Goal: Task Accomplishment & Management: Manage account settings

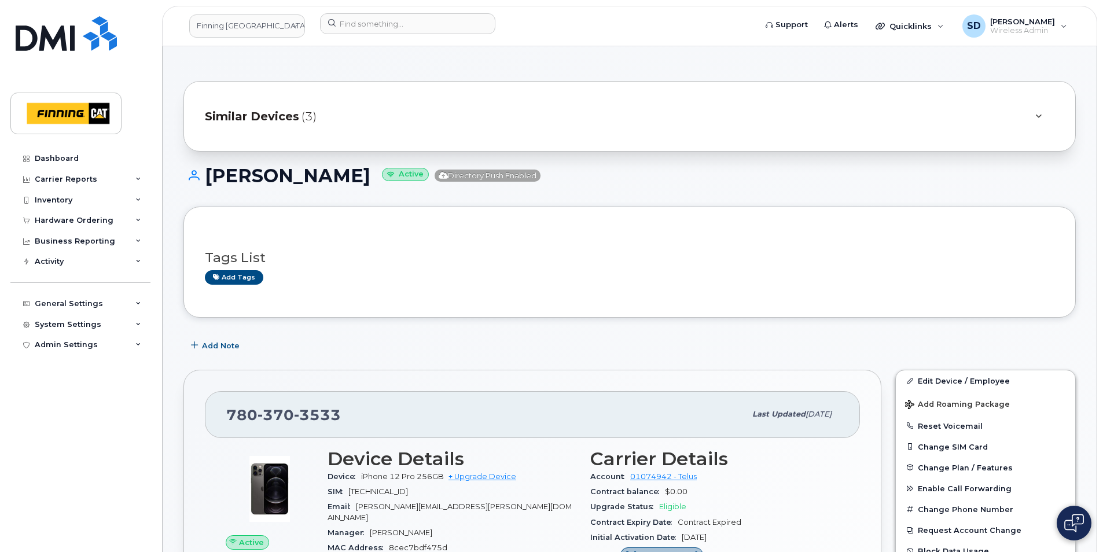
scroll to position [174, 0]
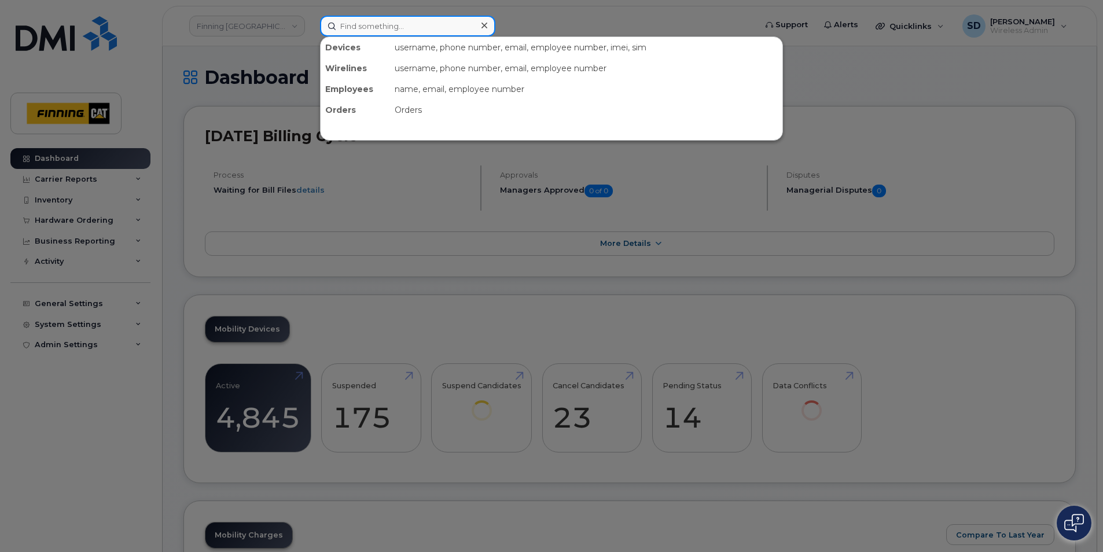
click at [389, 30] on input at bounding box center [407, 26] width 175 height 21
paste input "[PERSON_NAME]"
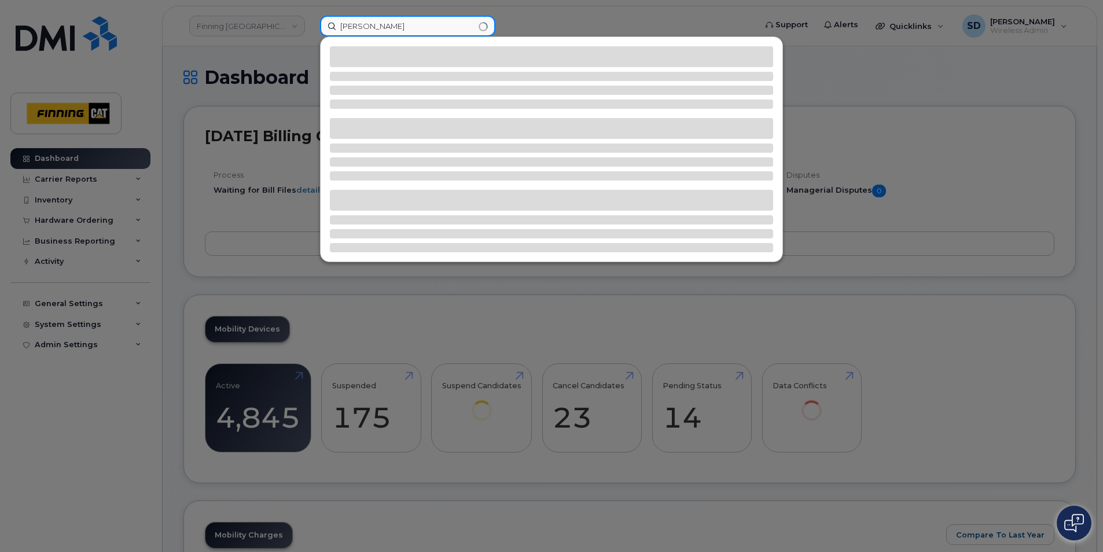
type input "[PERSON_NAME]"
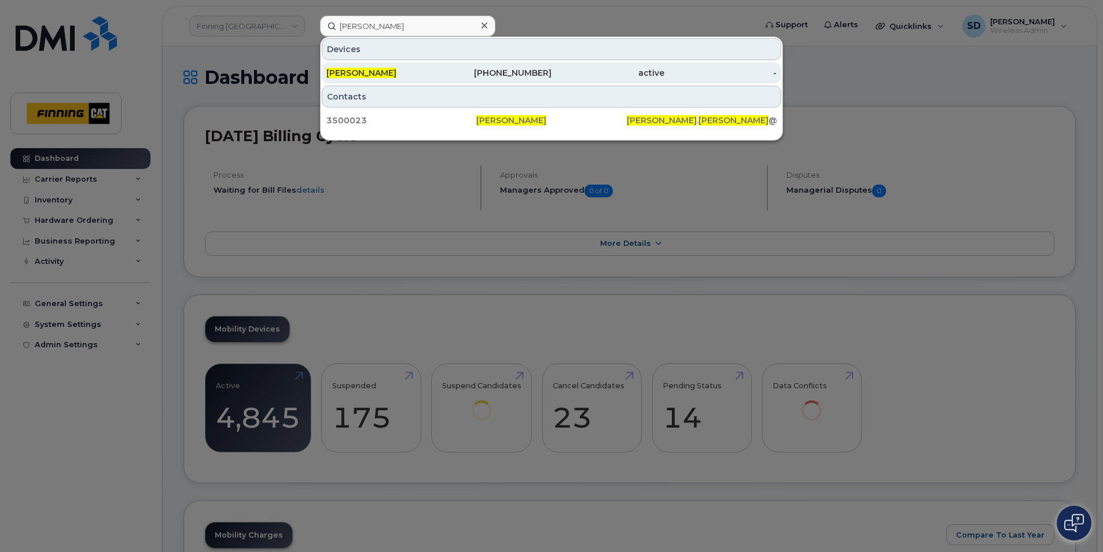
click at [393, 73] on span "[PERSON_NAME]" at bounding box center [361, 73] width 70 height 10
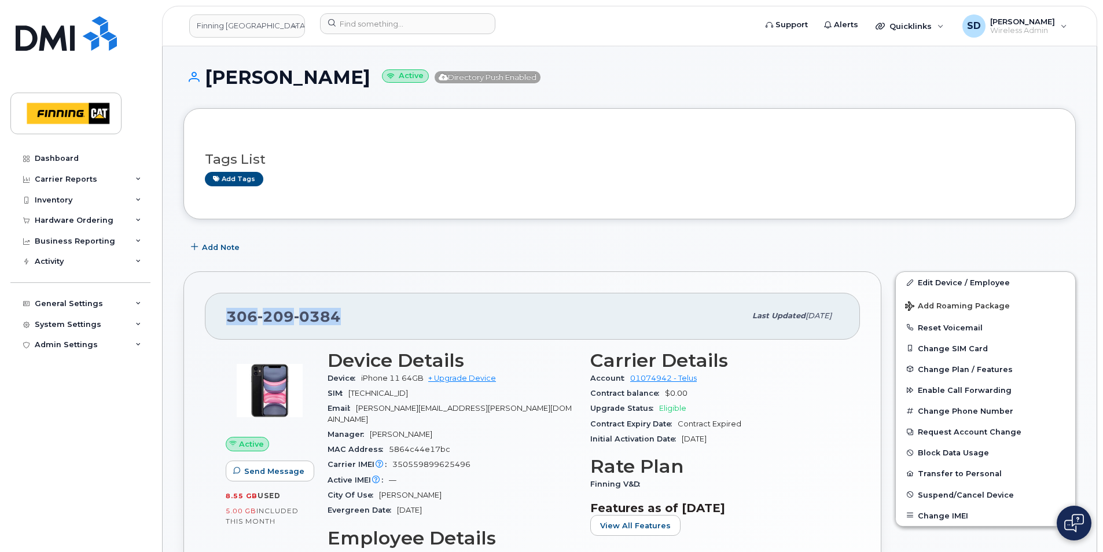
drag, startPoint x: 346, startPoint y: 317, endPoint x: 181, endPoint y: 310, distance: 165.1
click at [181, 310] on div "306 209 0384 Last updated Aug 05, 2025 Active Send Message 8.55 GB  used 5.00 G…" at bounding box center [532, 537] width 712 height 546
drag, startPoint x: 182, startPoint y: 310, endPoint x: 244, endPoint y: 318, distance: 63.0
copy span "306 209 0384"
click at [926, 280] on link "Edit Device / Employee" at bounding box center [985, 282] width 179 height 21
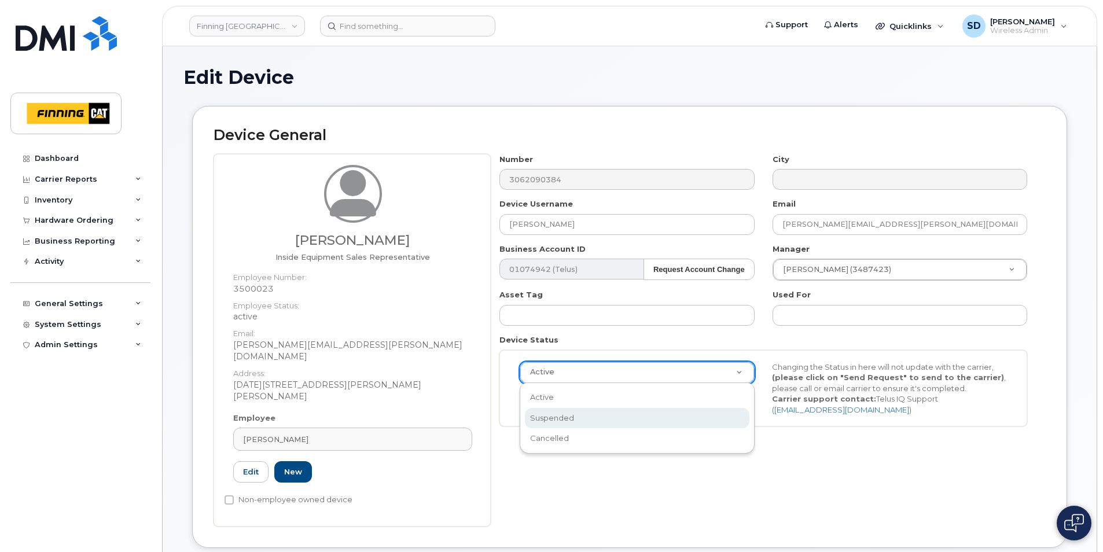
select select "suspended"
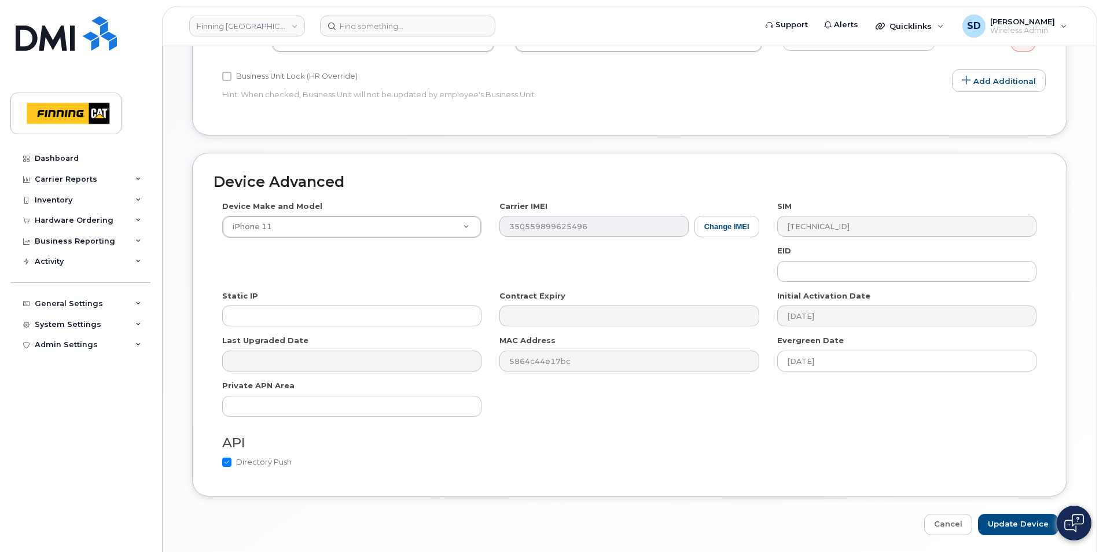
scroll to position [630, 0]
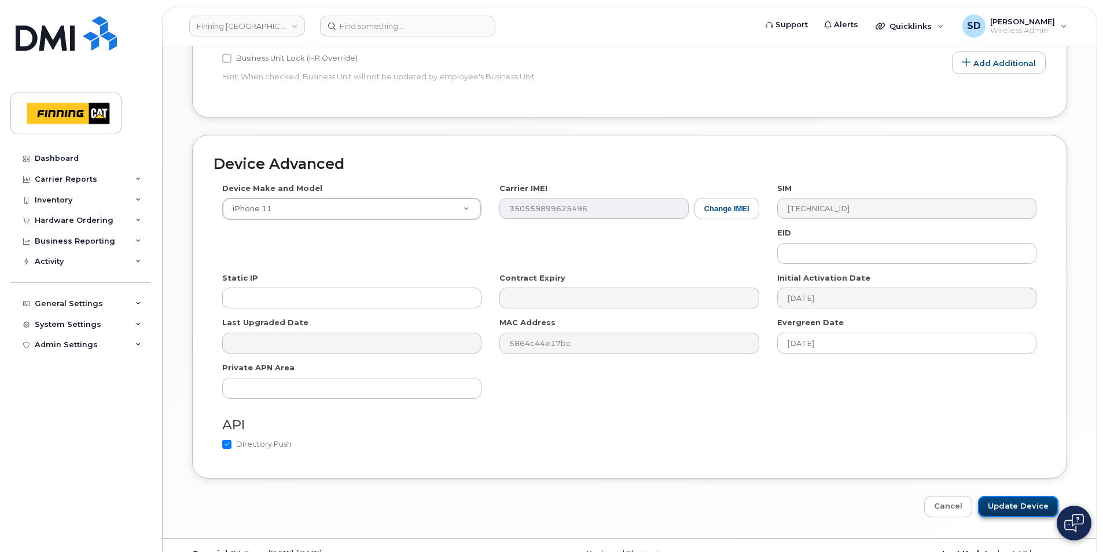
click at [1017, 496] on input "Update Device" at bounding box center [1018, 506] width 80 height 21
type input "Saving..."
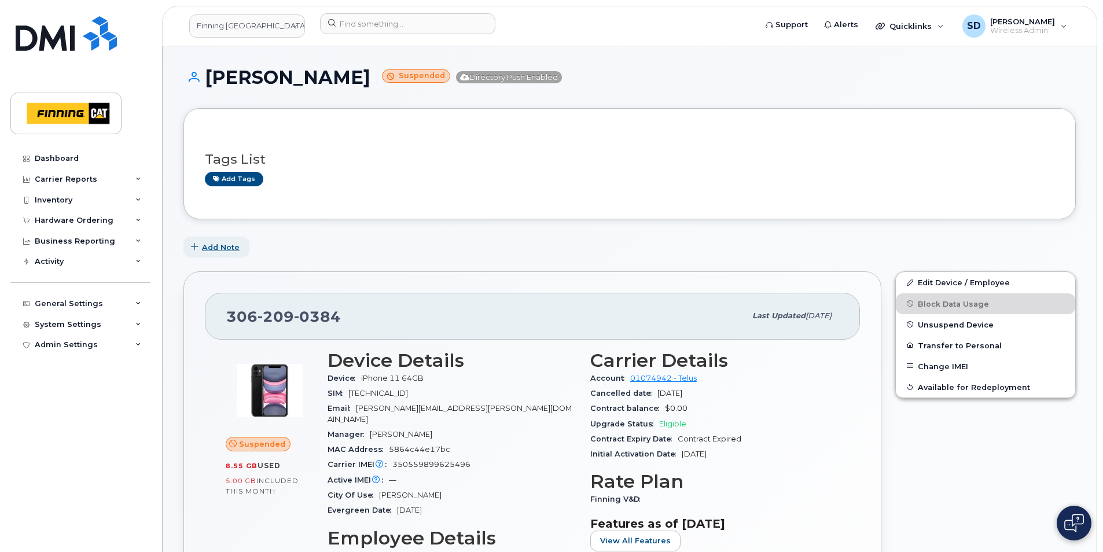
click at [222, 252] on span "Add Note" at bounding box center [221, 247] width 38 height 11
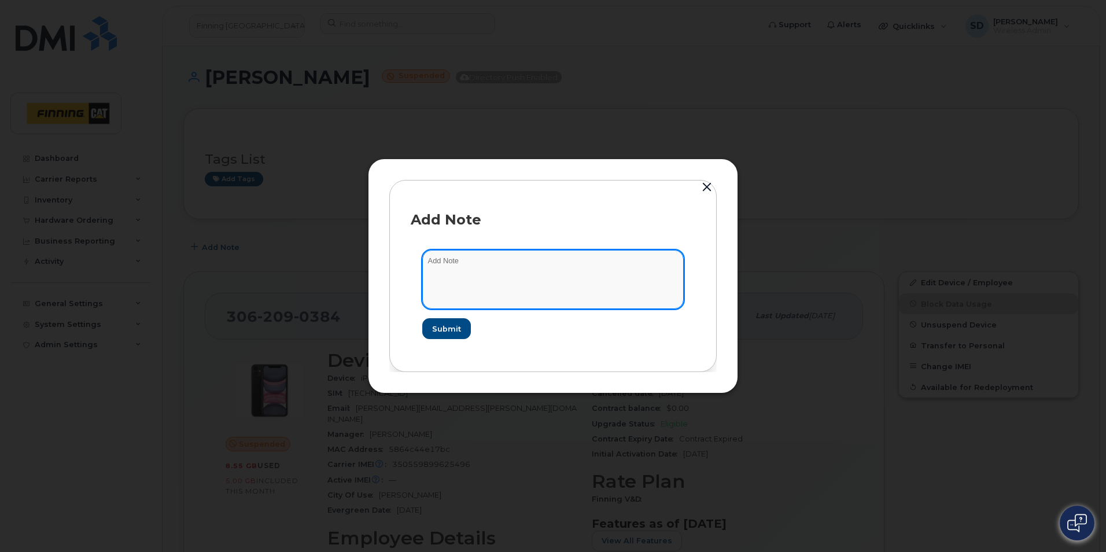
click at [470, 266] on textarea at bounding box center [553, 279] width 262 height 59
type textarea "T- [DATE]"
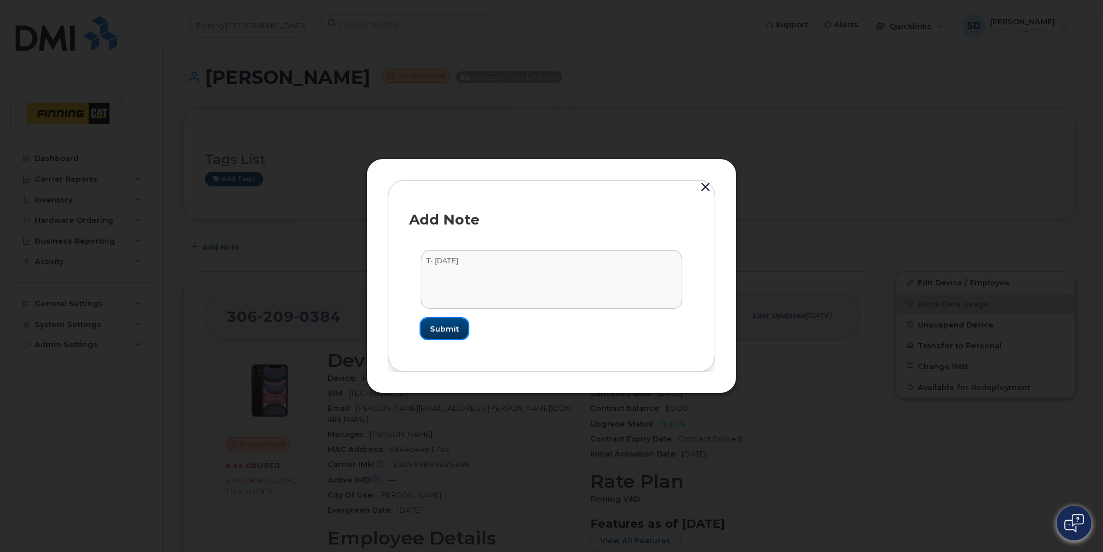
click at [439, 328] on span "Submit" at bounding box center [444, 328] width 29 height 11
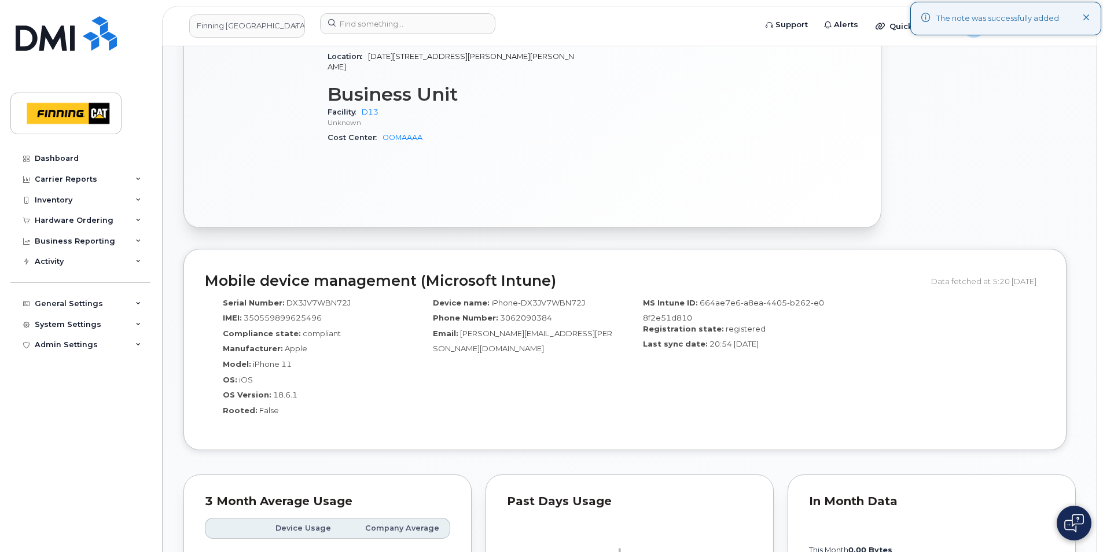
scroll to position [752, 0]
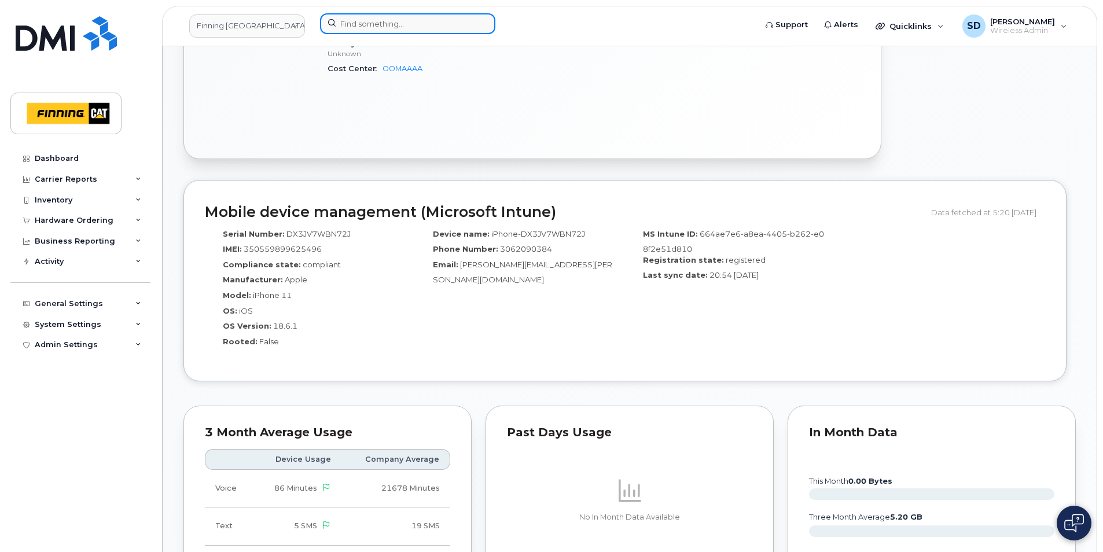
click at [376, 27] on input at bounding box center [407, 23] width 175 height 21
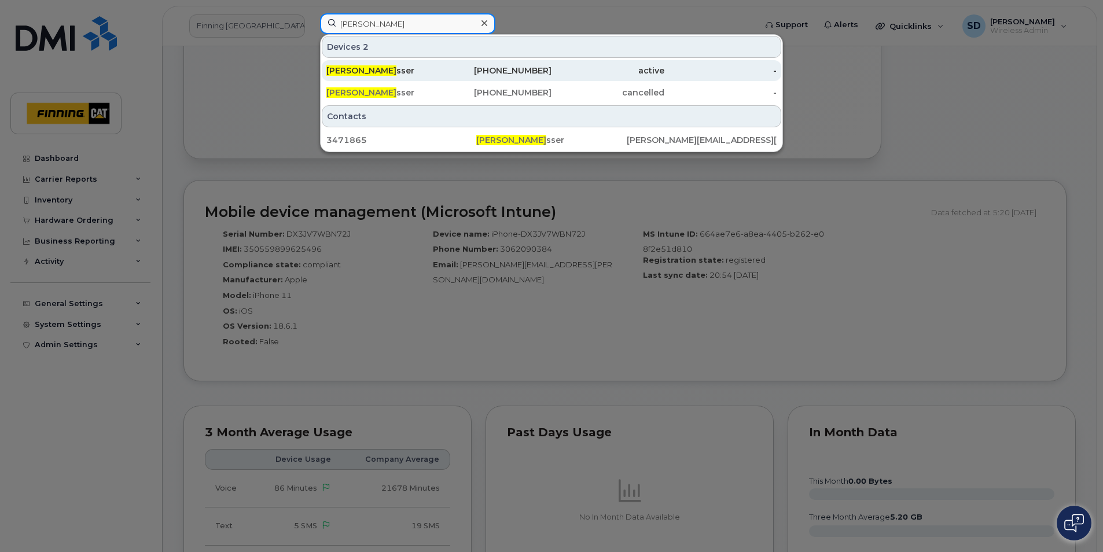
type input "[PERSON_NAME]"
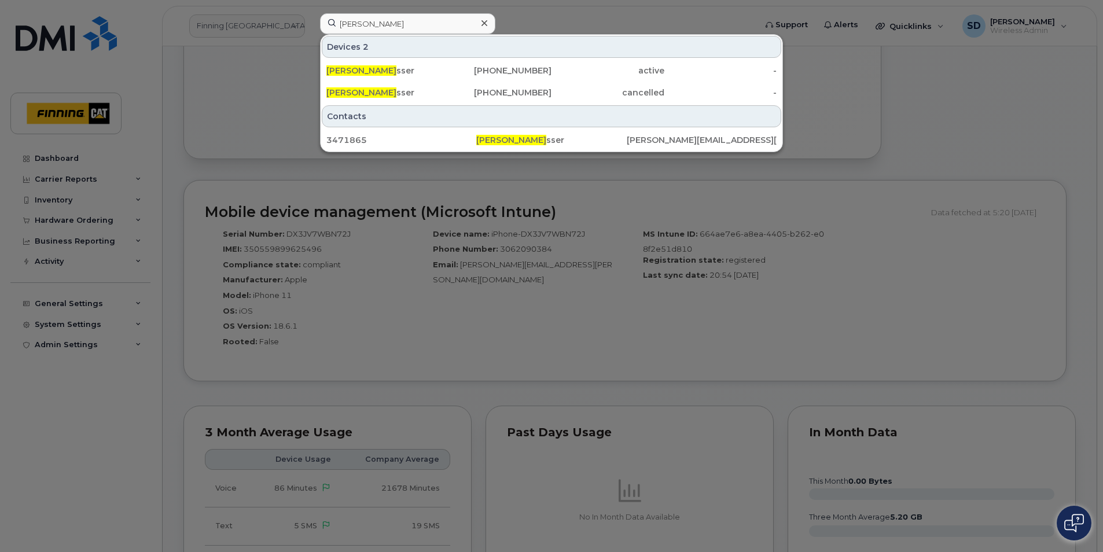
drag, startPoint x: 352, startPoint y: 67, endPoint x: 991, endPoint y: 52, distance: 638.9
click at [352, 67] on span "[PERSON_NAME]" at bounding box center [361, 70] width 70 height 10
